Goal: Task Accomplishment & Management: Manage account settings

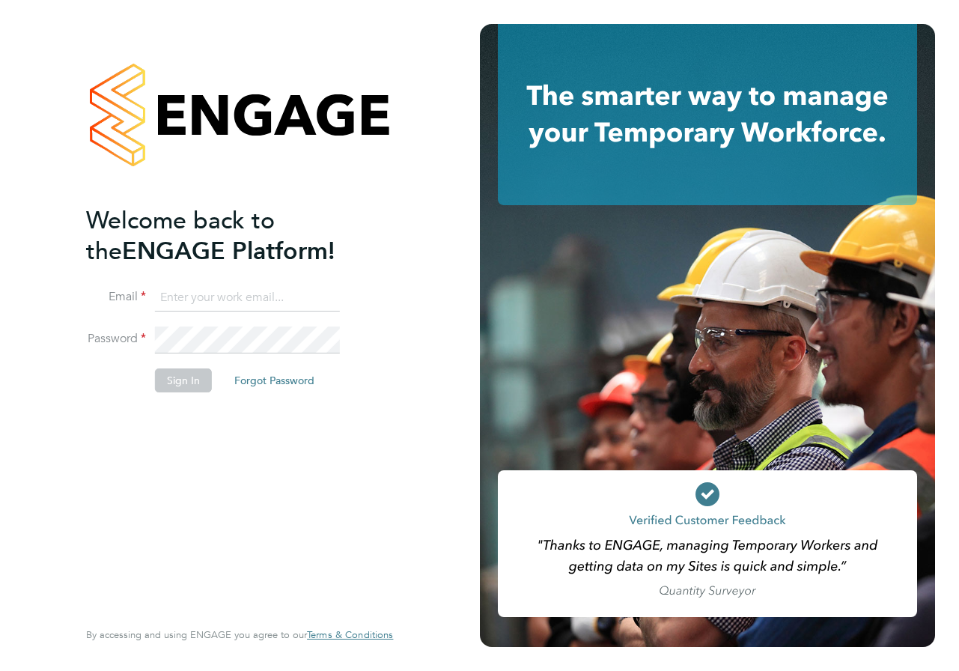
click at [231, 301] on input at bounding box center [247, 298] width 185 height 27
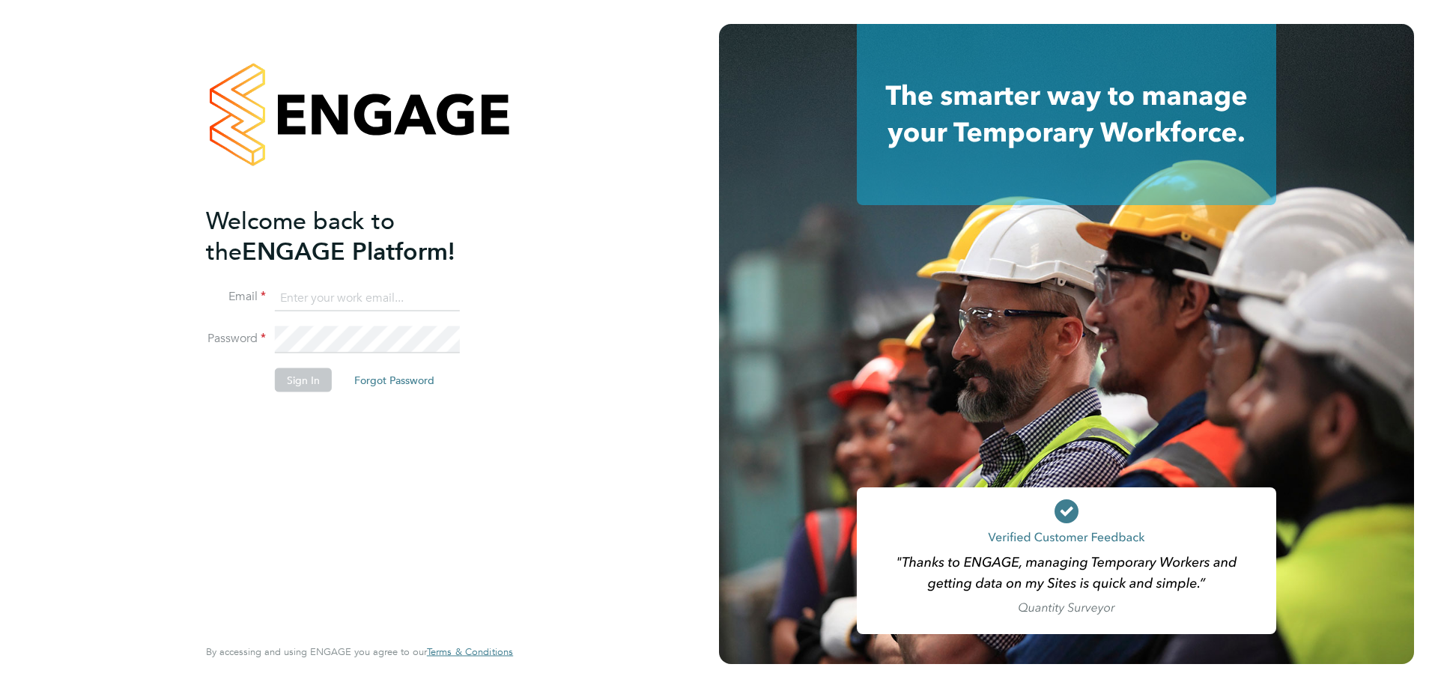
click at [306, 306] on input at bounding box center [367, 298] width 185 height 27
click at [338, 294] on input at bounding box center [367, 298] width 185 height 27
type input "paul.willson@bgis.com"
click at [325, 381] on button "Sign In" at bounding box center [303, 380] width 57 height 24
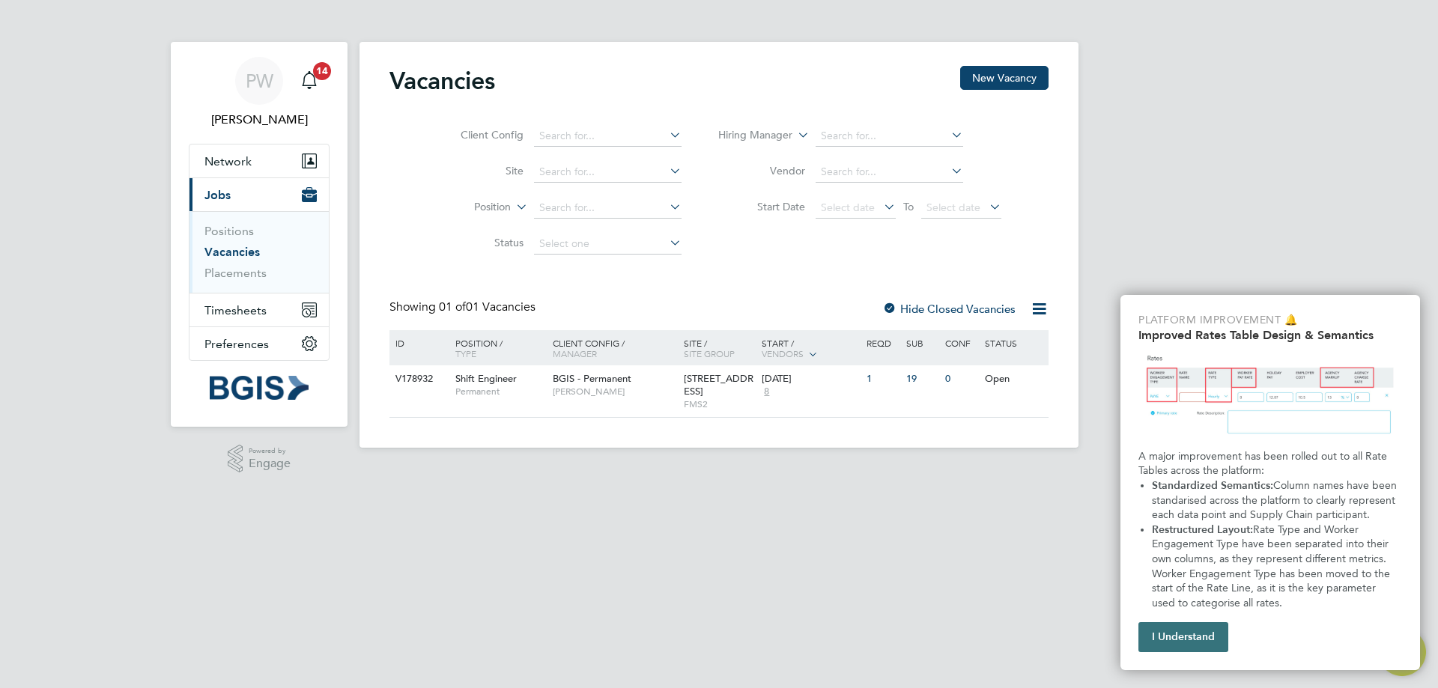
click at [1198, 650] on button "I Understand" at bounding box center [1183, 637] width 90 height 30
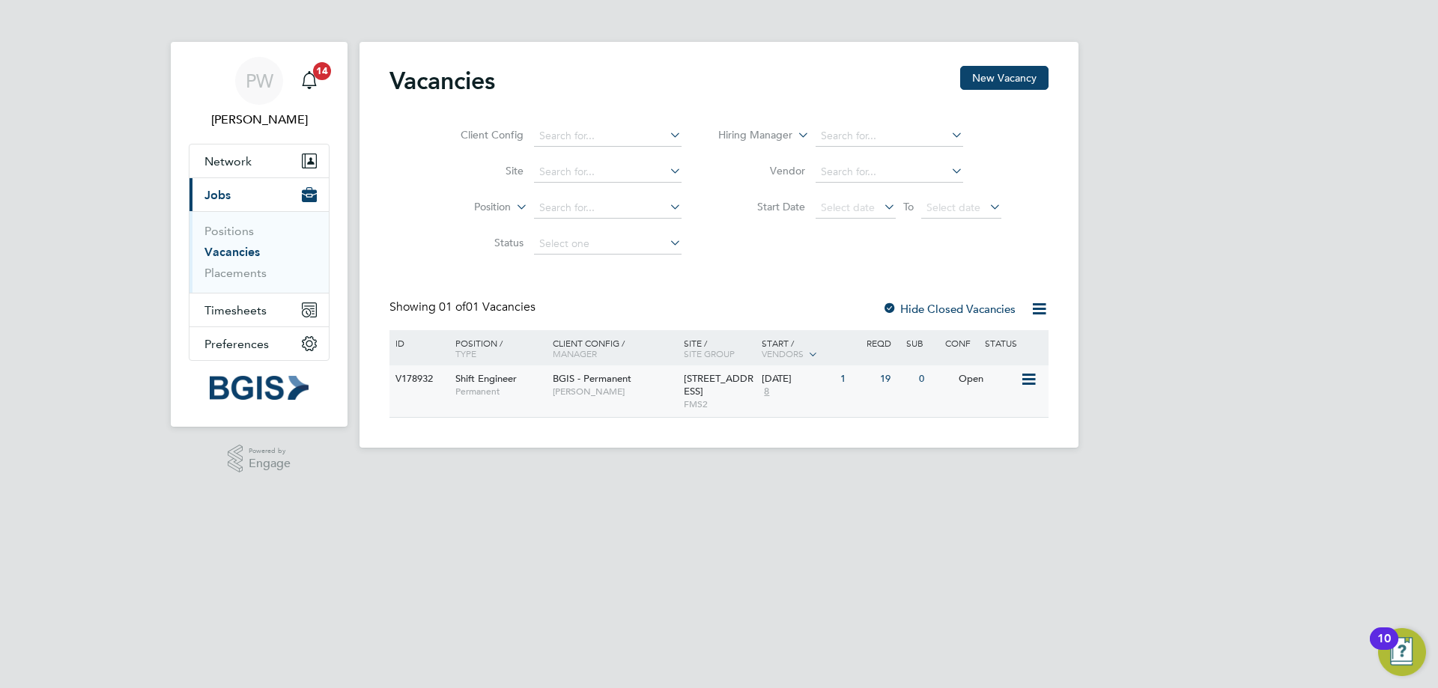
click at [977, 377] on div "Open" at bounding box center [987, 379] width 65 height 28
click at [884, 386] on div "19" at bounding box center [895, 379] width 39 height 28
click at [980, 384] on div "Open" at bounding box center [987, 379] width 65 height 28
click at [1437, 7] on div "PW Paul Wilson Notifications 14 Applications: Network Sites Workers Current pag…" at bounding box center [719, 236] width 1438 height 472
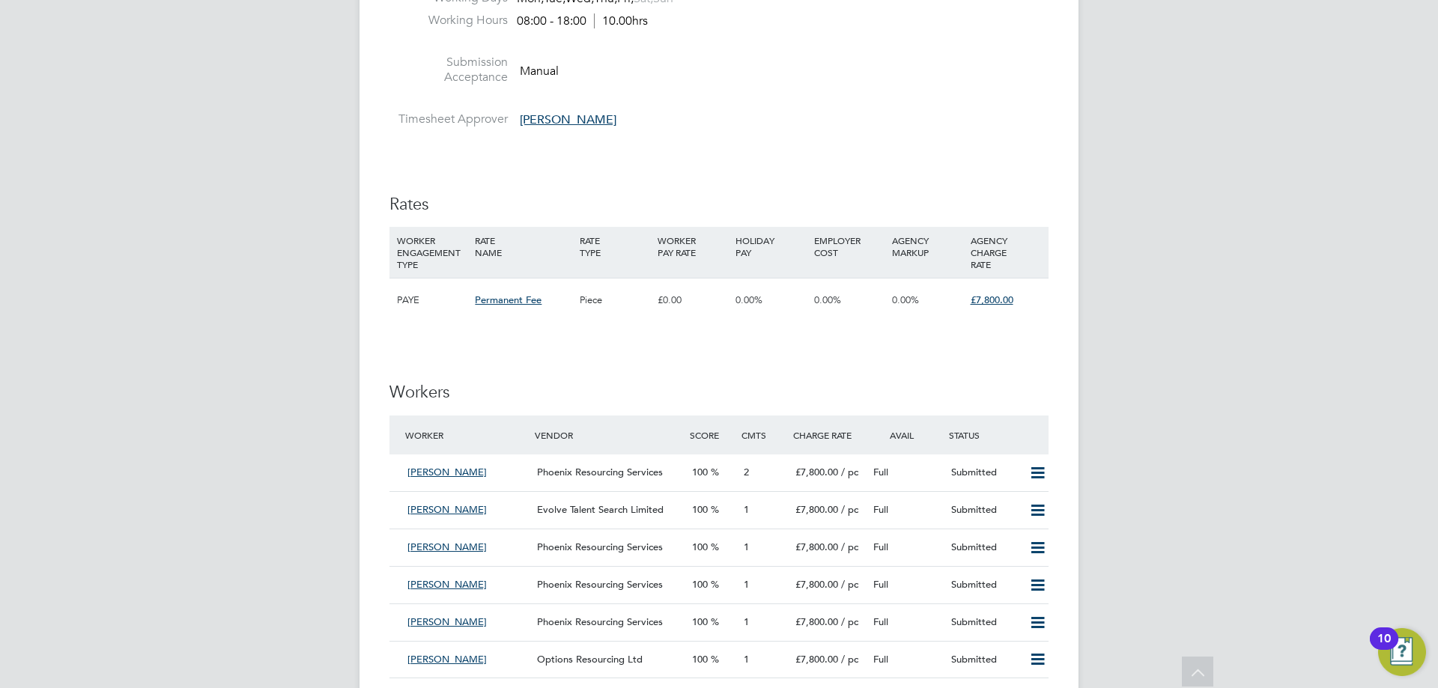
click at [1007, 365] on div "IR35 Determination IR35 Status Disabled for this client. This feature can be en…" at bounding box center [718, 342] width 659 height 3294
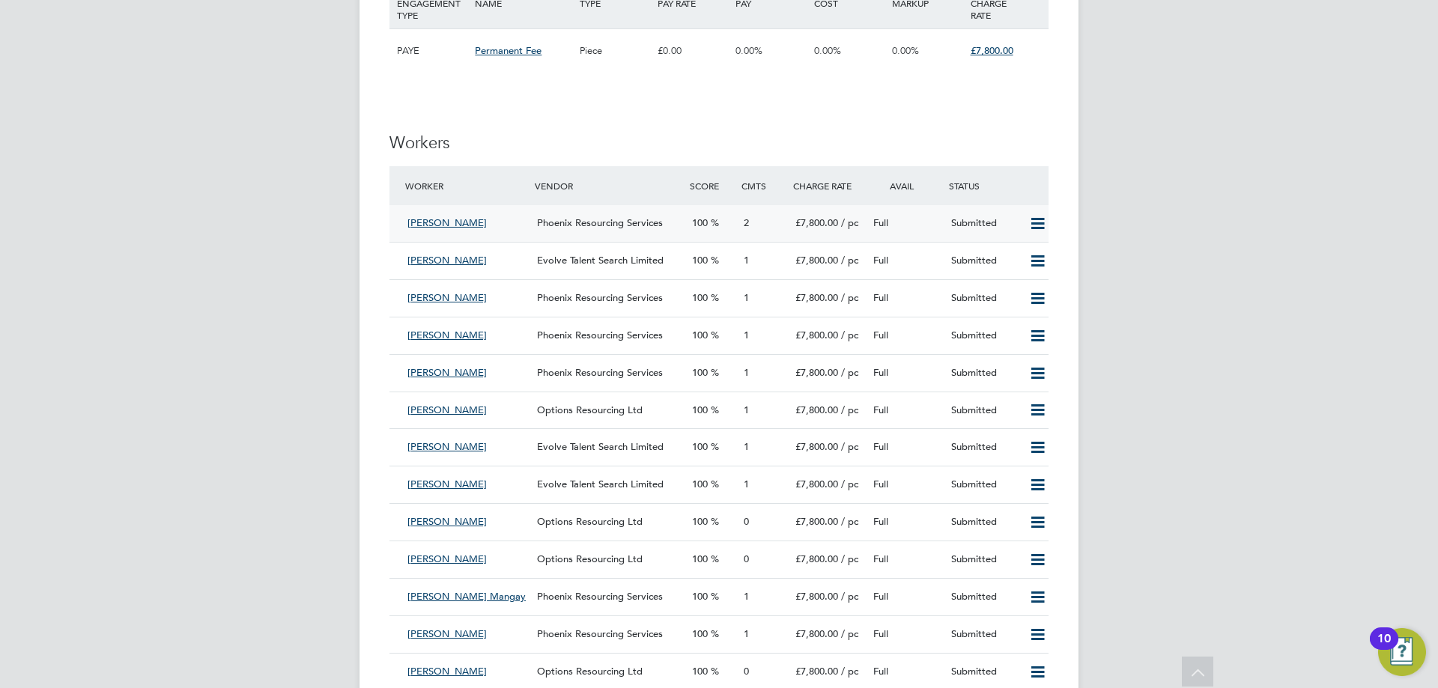
click at [444, 229] on div "Alan Sutton" at bounding box center [466, 223] width 130 height 25
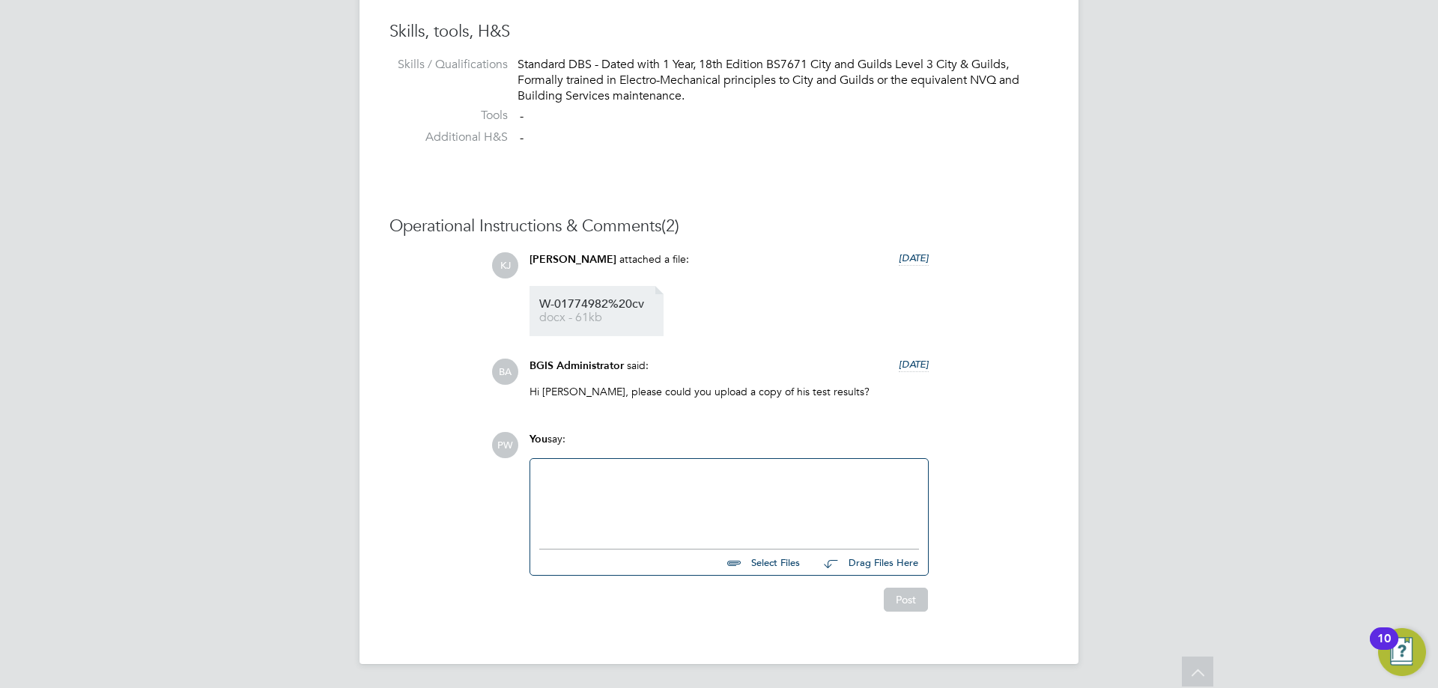
click at [595, 310] on link "W-01774982%20cv docx - 61kb" at bounding box center [599, 311] width 120 height 25
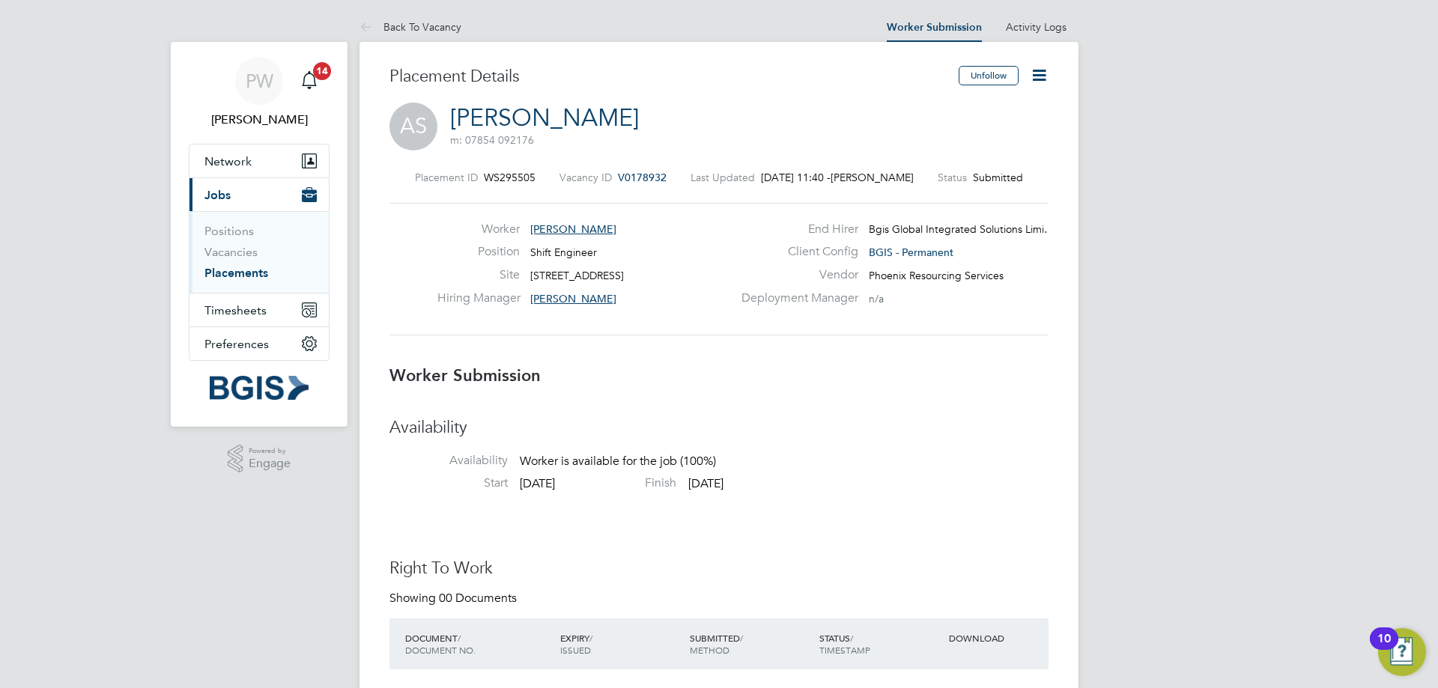
click at [1033, 72] on icon at bounding box center [1039, 75] width 19 height 19
drag, startPoint x: 941, startPoint y: 161, endPoint x: 930, endPoint y: 163, distance: 11.3
click at [933, 163] on li "Reject" at bounding box center [976, 161] width 139 height 21
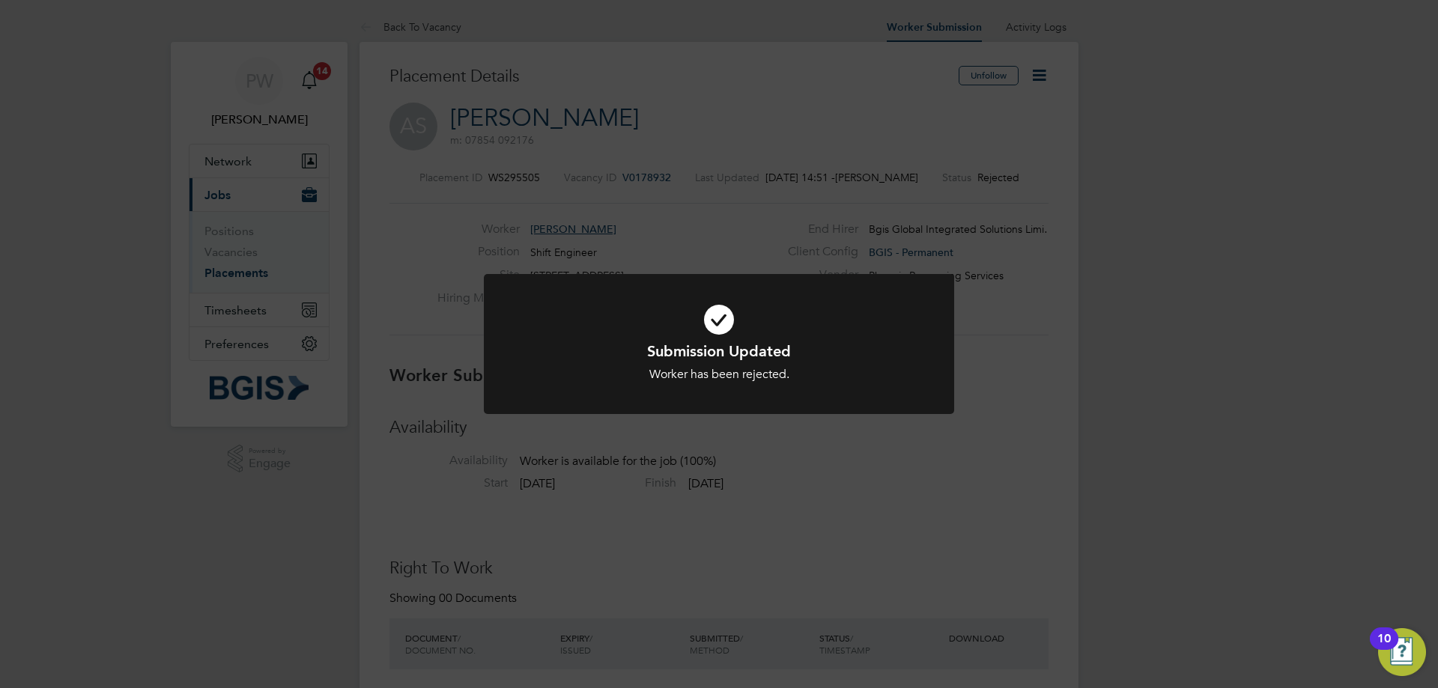
click at [627, 230] on div "Submission Updated Worker has been rejected. Cancel Okay" at bounding box center [719, 344] width 1438 height 688
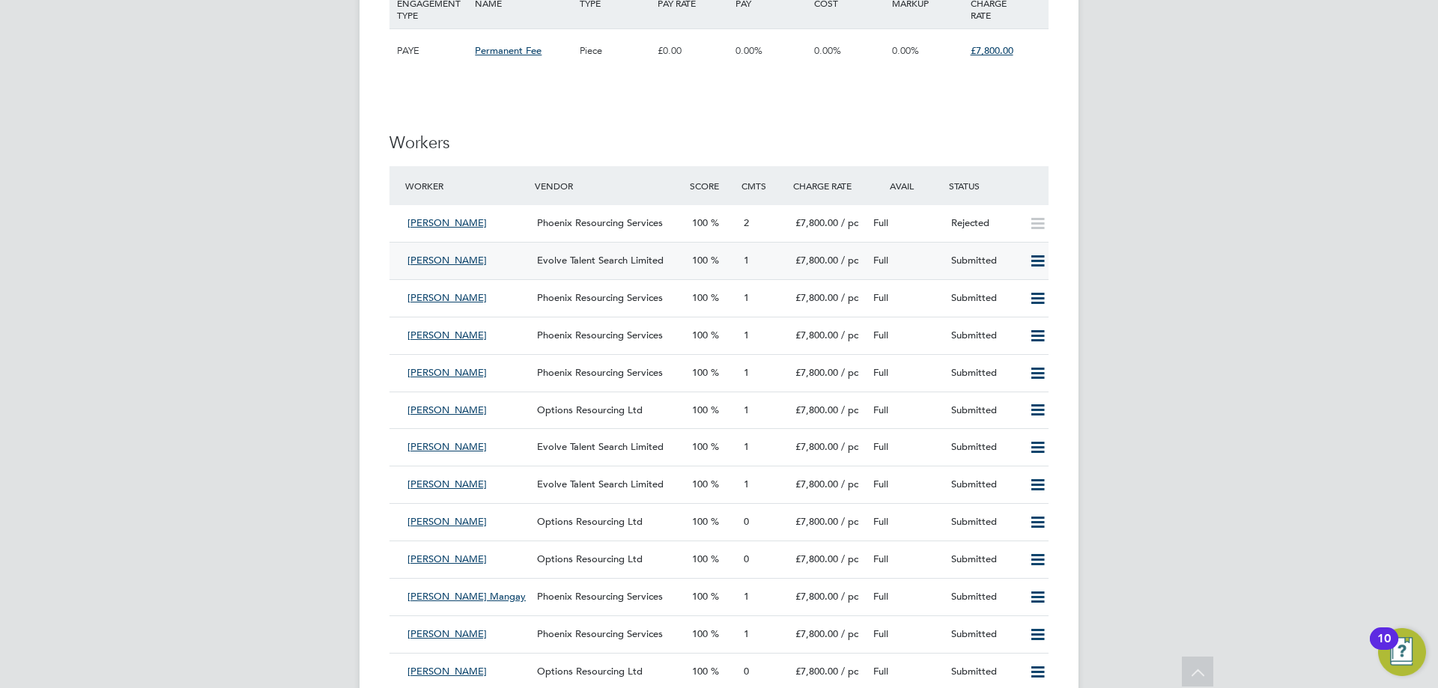
drag, startPoint x: 428, startPoint y: 261, endPoint x: 396, endPoint y: 261, distance: 32.2
click at [396, 261] on div "Alfie Blake Evolve Talent Search Limited 100 1 £7,800.00 / pc Full Submitted" at bounding box center [718, 260] width 659 height 37
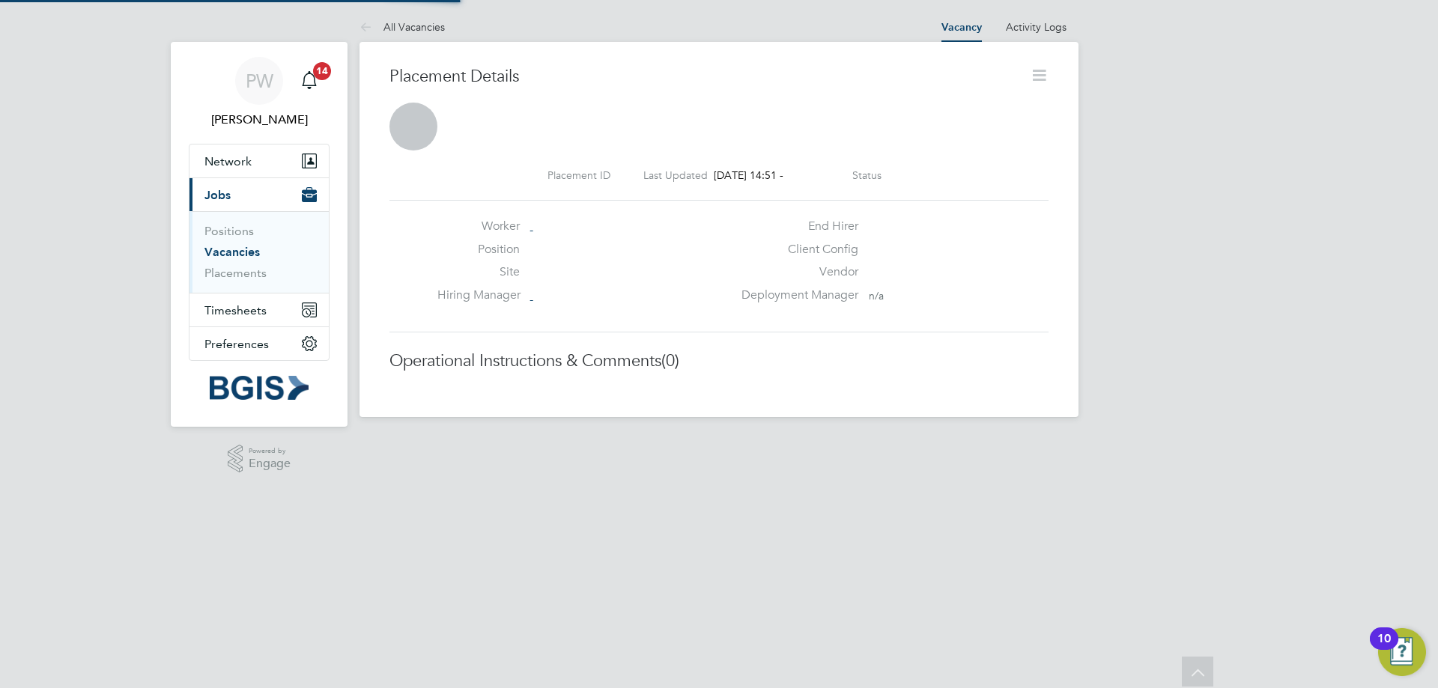
click at [438, 261] on div "Position" at bounding box center [584, 253] width 295 height 23
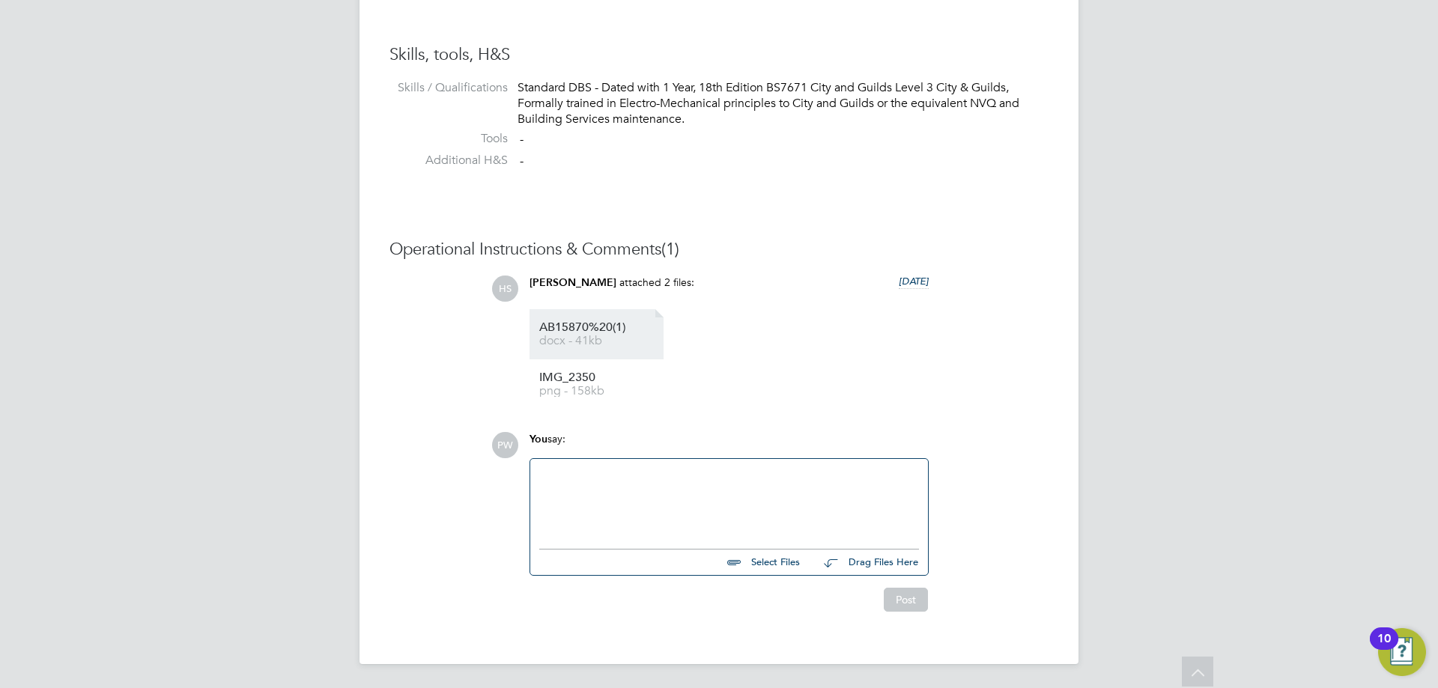
click at [586, 334] on link "AB15870%20(1) docx - 41kb" at bounding box center [599, 334] width 120 height 25
click at [747, 287] on div "Harri Smith attached 2 files: 12 days ago" at bounding box center [729, 289] width 399 height 26
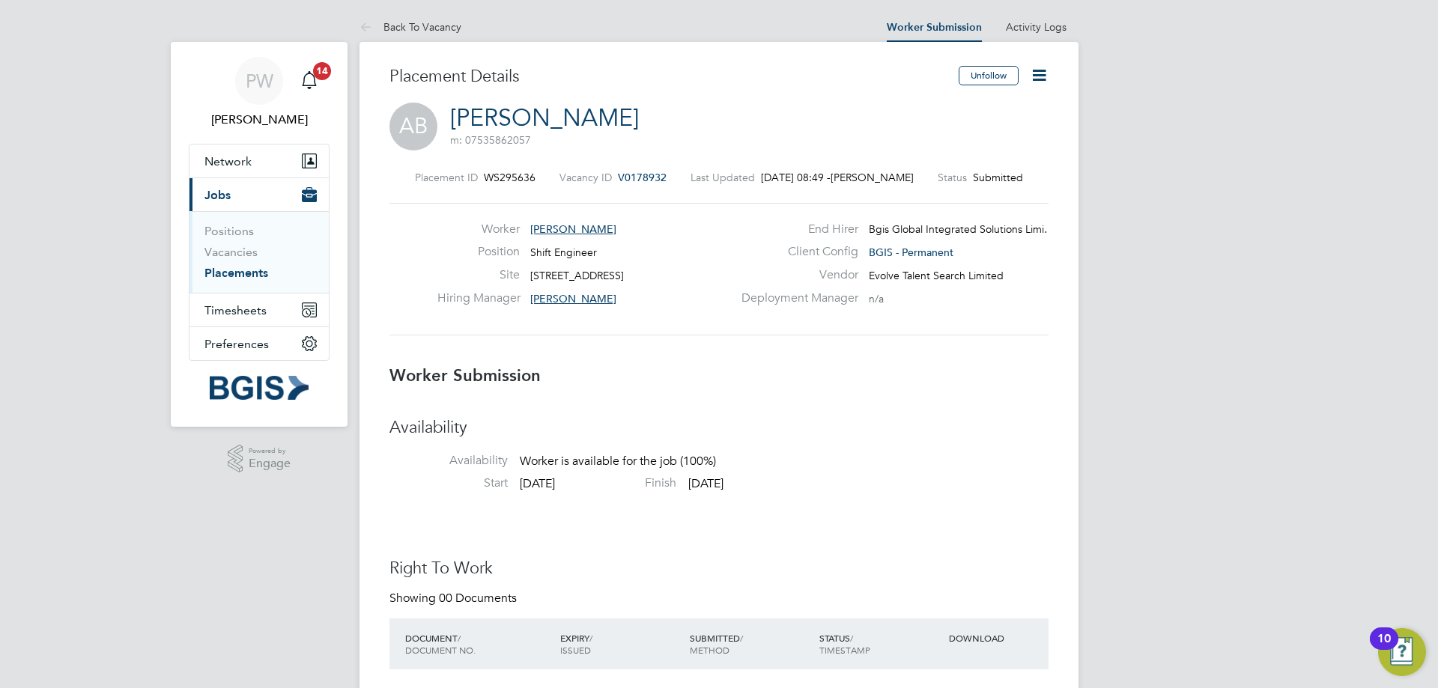
click at [1041, 73] on icon at bounding box center [1039, 75] width 19 height 19
click at [951, 160] on li "Reject" at bounding box center [976, 161] width 139 height 21
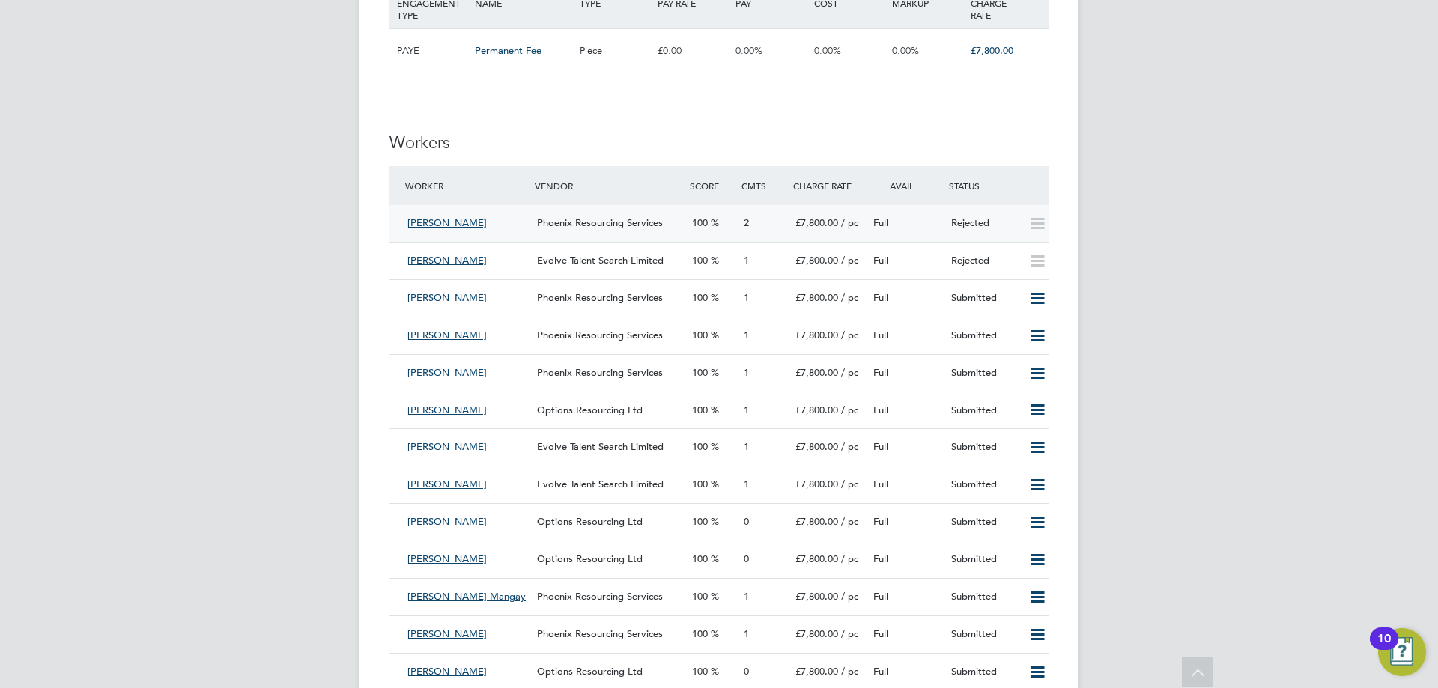
click at [439, 223] on span "[PERSON_NAME]" at bounding box center [446, 222] width 79 height 13
drag, startPoint x: 959, startPoint y: 178, endPoint x: 502, endPoint y: 210, distance: 458.7
click at [954, 179] on div "Status" at bounding box center [996, 185] width 103 height 27
click at [425, 221] on span "[PERSON_NAME]" at bounding box center [446, 222] width 79 height 13
click at [484, 249] on div "AS [PERSON_NAME] 07854 092176 [EMAIL_ADDRESS][DOMAIN_NAME]" at bounding box center [528, 275] width 232 height 76
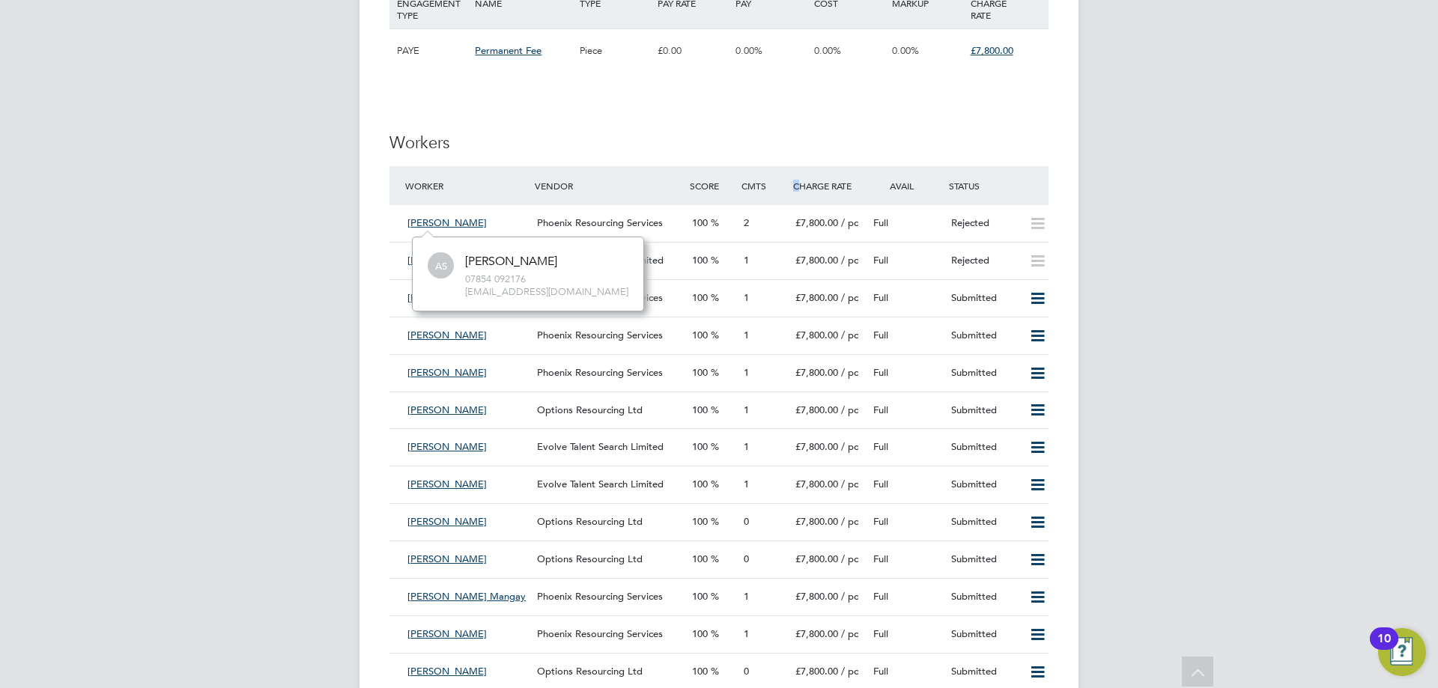
click at [797, 181] on div "Charge Rate" at bounding box center [828, 185] width 78 height 27
